Goal: Task Accomplishment & Management: Manage account settings

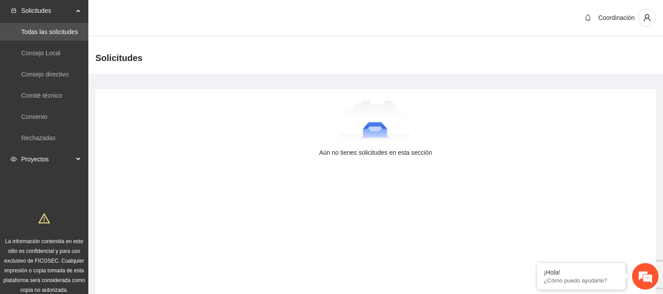
click at [45, 157] on span "Proyectos" at bounding box center [47, 159] width 52 height 18
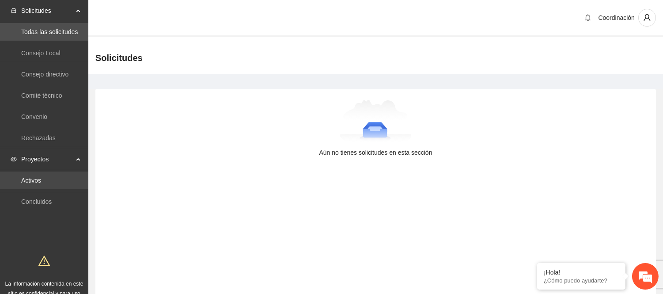
click at [41, 177] on link "Activos" at bounding box center [31, 180] width 20 height 7
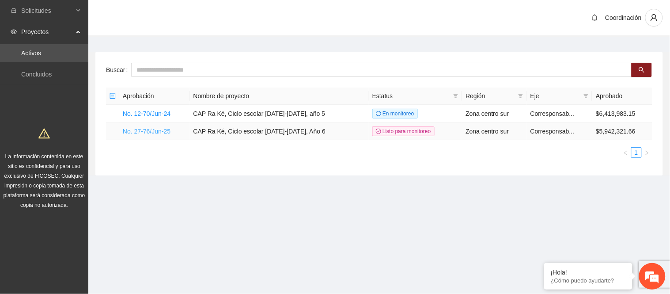
click at [156, 133] on link "No. 27-76/Jun-25" at bounding box center [147, 131] width 48 height 7
click at [142, 130] on link "No. 27-76/Jun-25" at bounding box center [147, 131] width 48 height 7
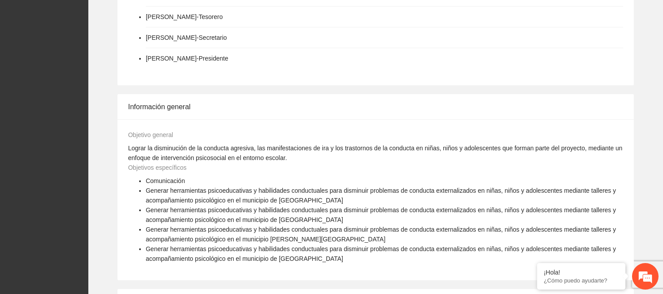
scroll to position [687, 0]
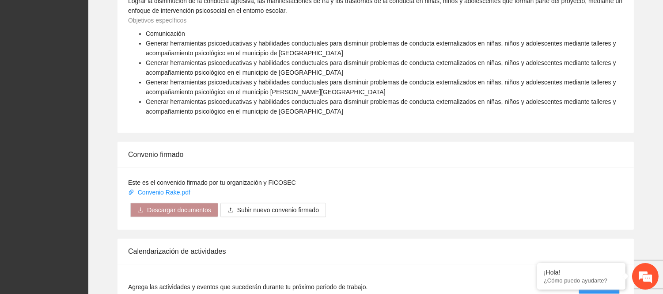
click at [281, 118] on div "Objetivo general Lograr la disminución de la conducta agresiva, las manifestaci…" at bounding box center [376, 52] width 517 height 161
click at [286, 98] on span "Generar herramientas psicoeducativas y habilidades conductuales para disminuir …" at bounding box center [381, 106] width 471 height 17
click at [329, 103] on li "Generar herramientas psicoeducativas y habilidades conductuales para disminuir …" at bounding box center [385, 106] width 478 height 19
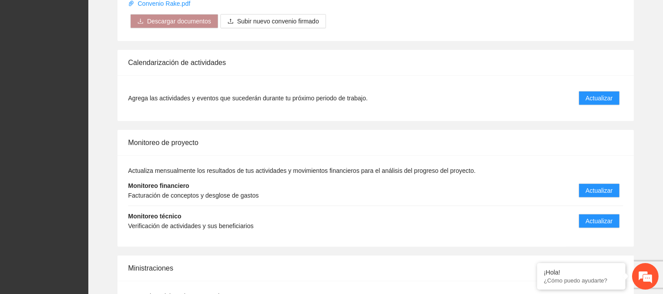
scroll to position [933, 0]
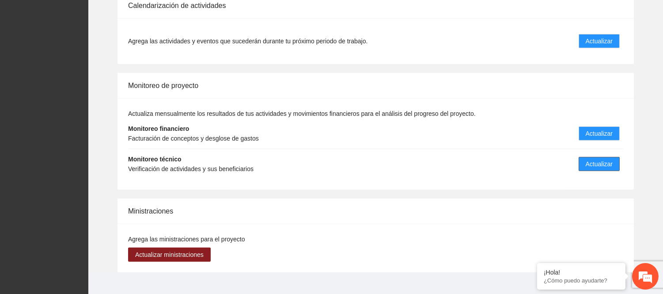
click at [594, 159] on span "Actualizar" at bounding box center [599, 164] width 27 height 10
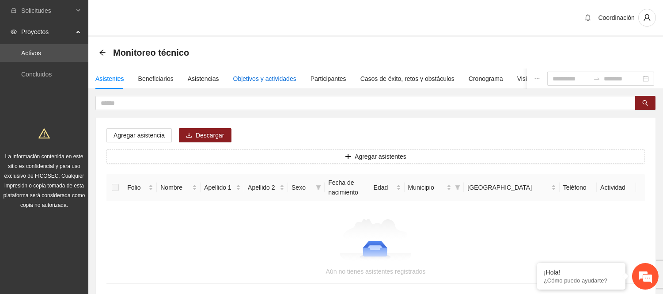
click at [262, 80] on div "Objetivos y actividades" at bounding box center [264, 79] width 63 height 10
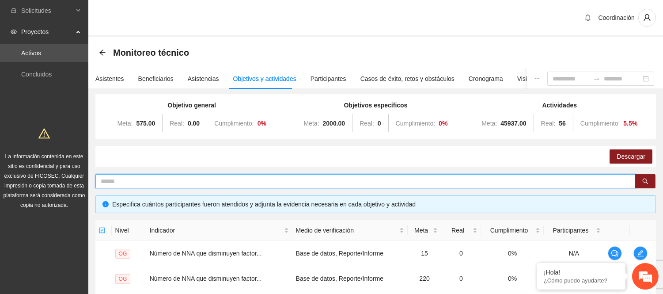
click at [240, 182] on input "text" at bounding box center [362, 181] width 523 height 10
type input "******"
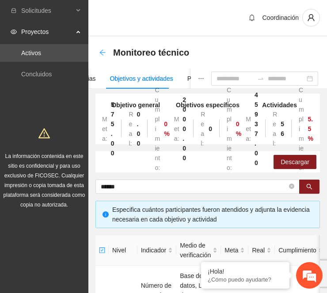
click at [103, 49] on div "Back" at bounding box center [102, 53] width 7 height 8
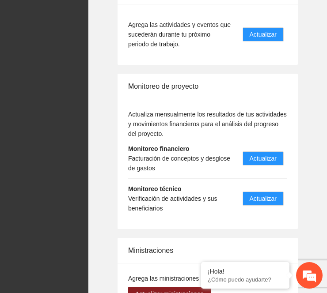
scroll to position [1818, 0]
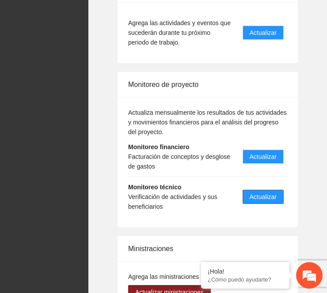
click at [268, 192] on span "Actualizar" at bounding box center [263, 197] width 27 height 10
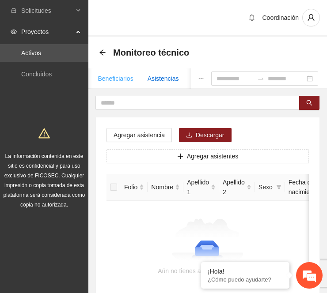
click at [162, 77] on div "Asistencias" at bounding box center [163, 79] width 31 height 10
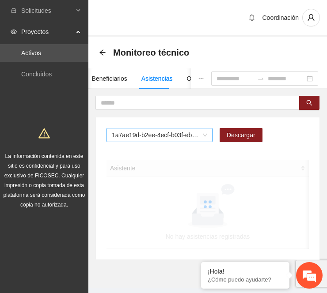
click at [165, 136] on span "1a7ae19d-b2ee-4ecf-b03f-eba5c4bb6853" at bounding box center [159, 135] width 95 height 13
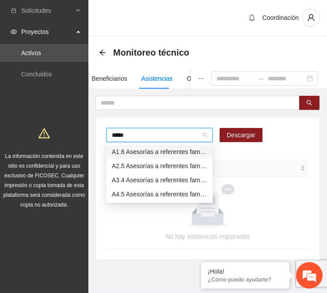
type input "****"
click at [158, 154] on div "A1.6 Asesorías a referentes familiares de NNA canalizados a terapia -Chihuahua" at bounding box center [159, 152] width 95 height 10
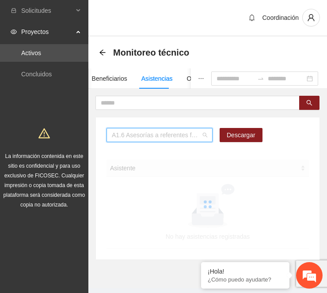
click at [131, 136] on span "A1.6 Asesorías a referentes familiares de NNA canalizados a terapia -Chihuahua" at bounding box center [159, 135] width 95 height 13
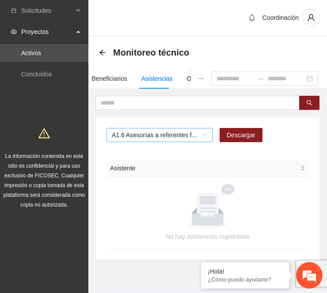
click at [191, 137] on span "A1.6 Asesorías a referentes familiares de NNA canalizados a terapia -Chihuahua" at bounding box center [159, 135] width 95 height 13
click at [128, 134] on span "A1.6 Asesorías a referentes familiares de NNA canalizados a terapia -Chihuahua" at bounding box center [159, 135] width 95 height 13
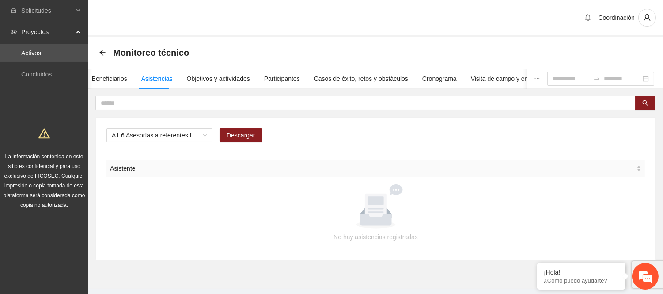
click at [579, 180] on div "No hay asistencias registradas" at bounding box center [376, 213] width 539 height 72
click at [114, 79] on div "Beneficiarios" at bounding box center [109, 79] width 35 height 10
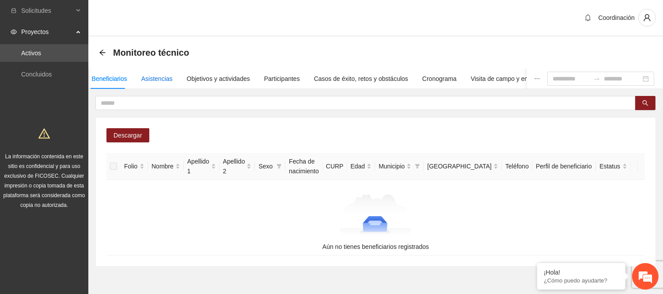
click at [164, 82] on div "Asistencias" at bounding box center [156, 79] width 31 height 10
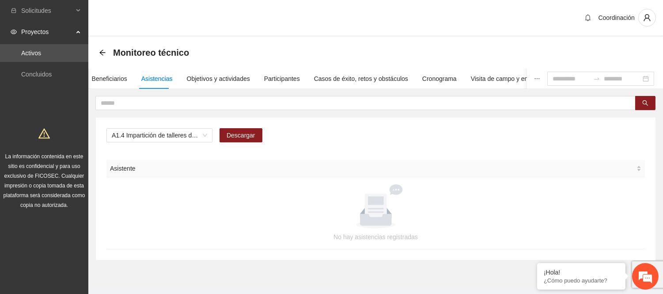
click at [107, 53] on div "Monitoreo técnico" at bounding box center [146, 53] width 95 height 14
click at [101, 53] on icon "arrow-left" at bounding box center [102, 52] width 6 height 6
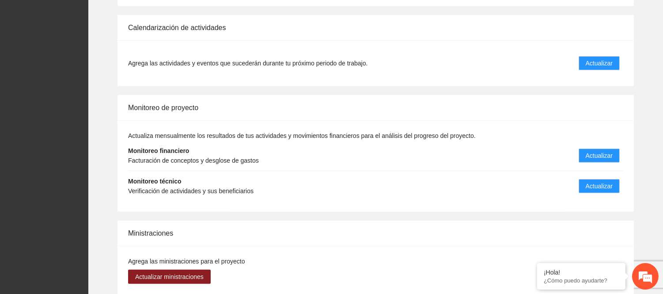
scroll to position [934, 0]
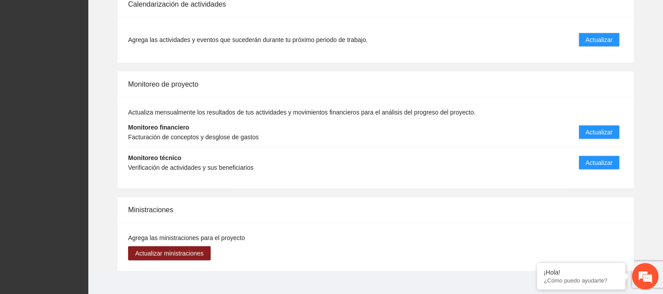
click at [303, 163] on li "Monitoreo técnico Verificación de actividades y sus beneficiarios Actualizar" at bounding box center [375, 163] width 495 height 30
click at [598, 157] on button "Actualizar" at bounding box center [599, 163] width 41 height 14
